Goal: Task Accomplishment & Management: Manage account settings

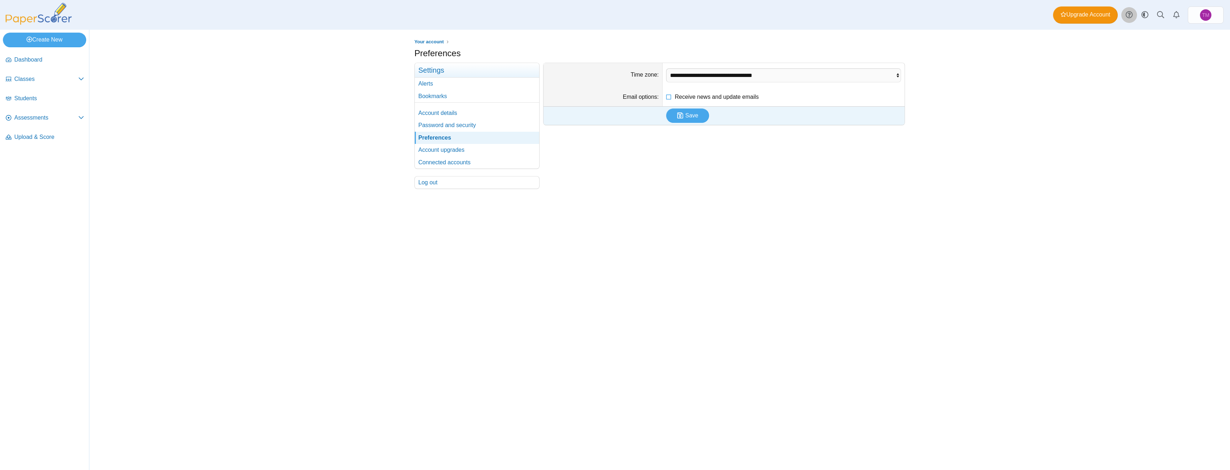
click at [1131, 15] on use at bounding box center [1129, 14] width 7 height 7
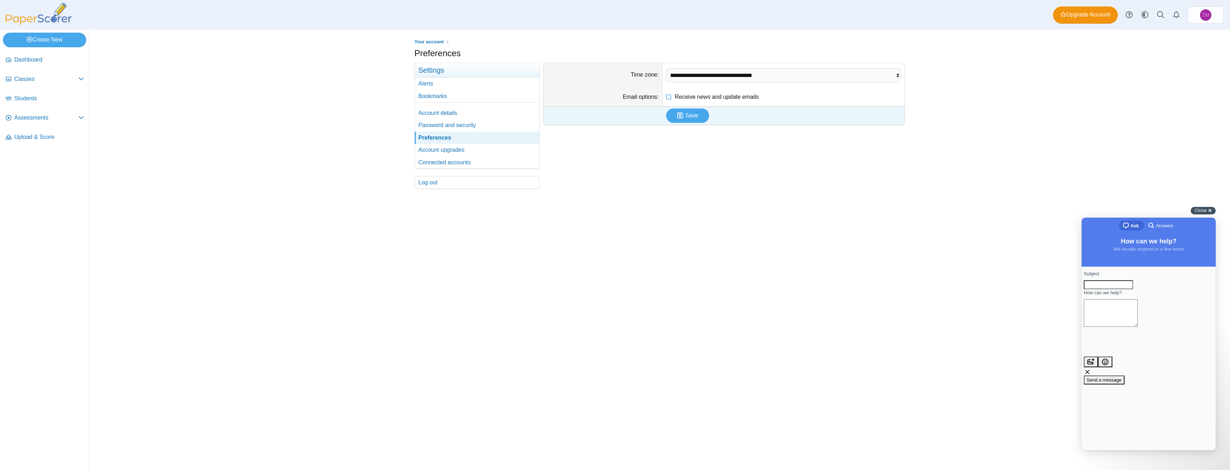
click at [1205, 209] on span "Close" at bounding box center [1201, 209] width 12 height 5
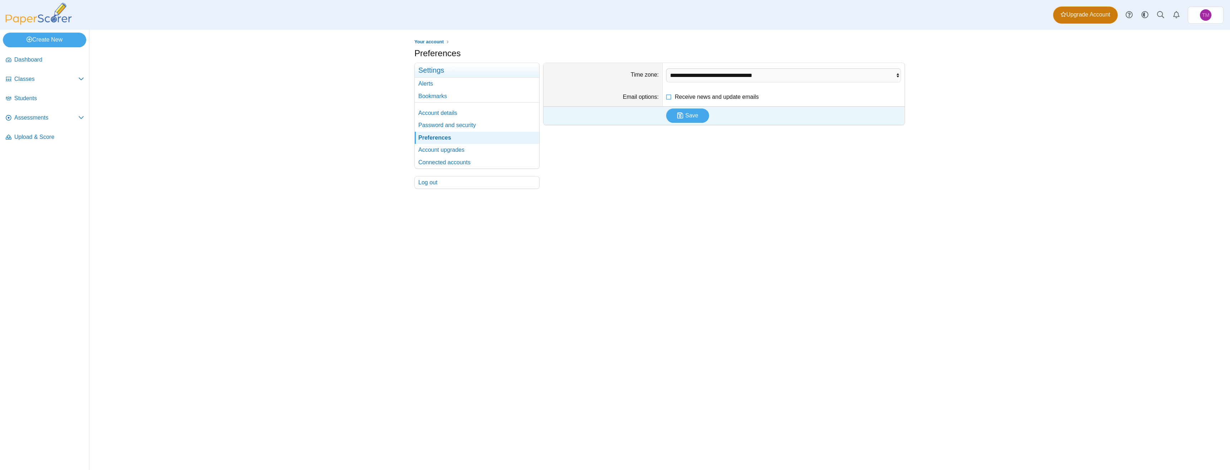
click at [1094, 10] on link "Upgrade Account" at bounding box center [1085, 14] width 65 height 17
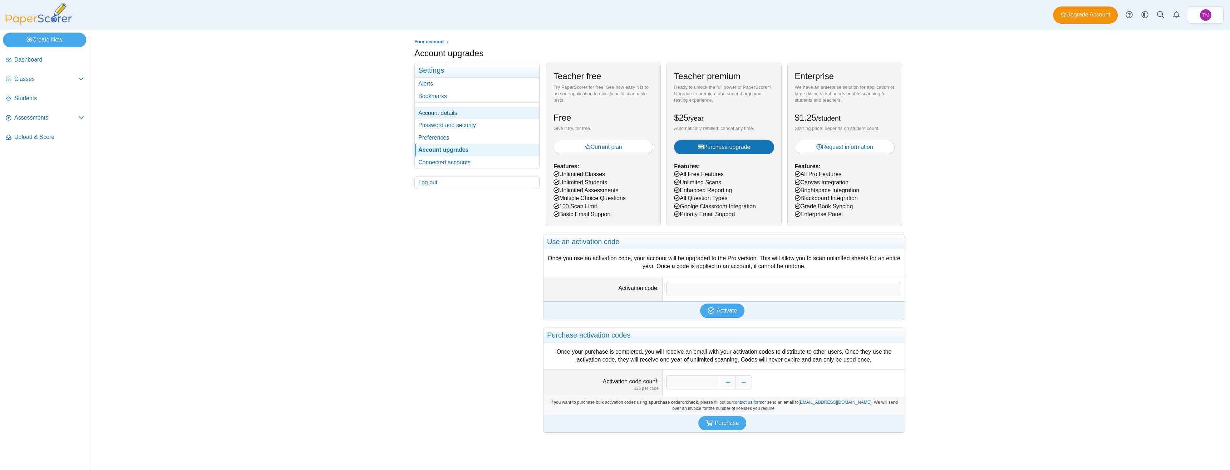
click at [458, 109] on link "Account details" at bounding box center [477, 113] width 124 height 12
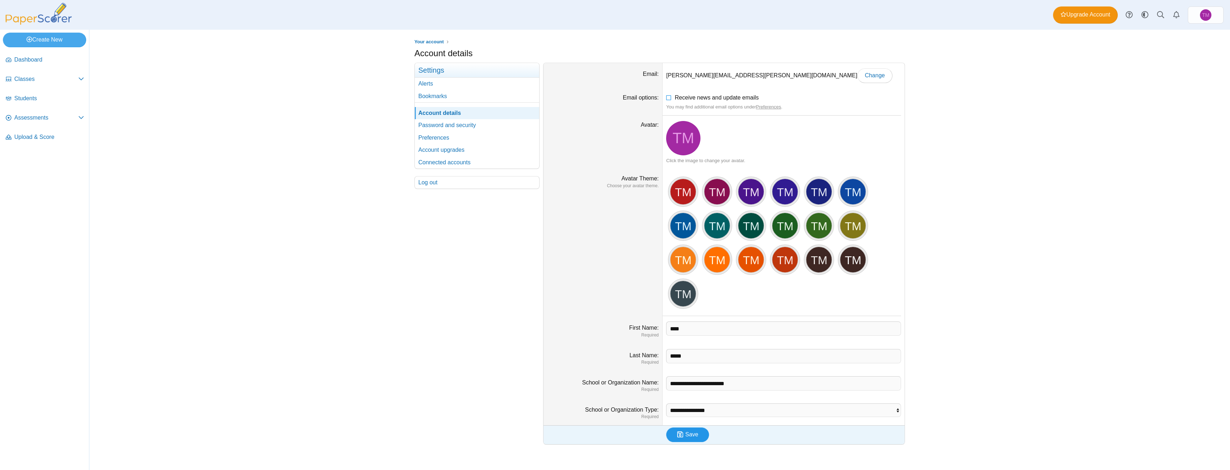
click at [684, 437] on icon "submit" at bounding box center [681, 434] width 8 height 8
click at [34, 58] on span "Dashboard" at bounding box center [49, 60] width 70 height 8
